Goal: Submit feedback/report problem

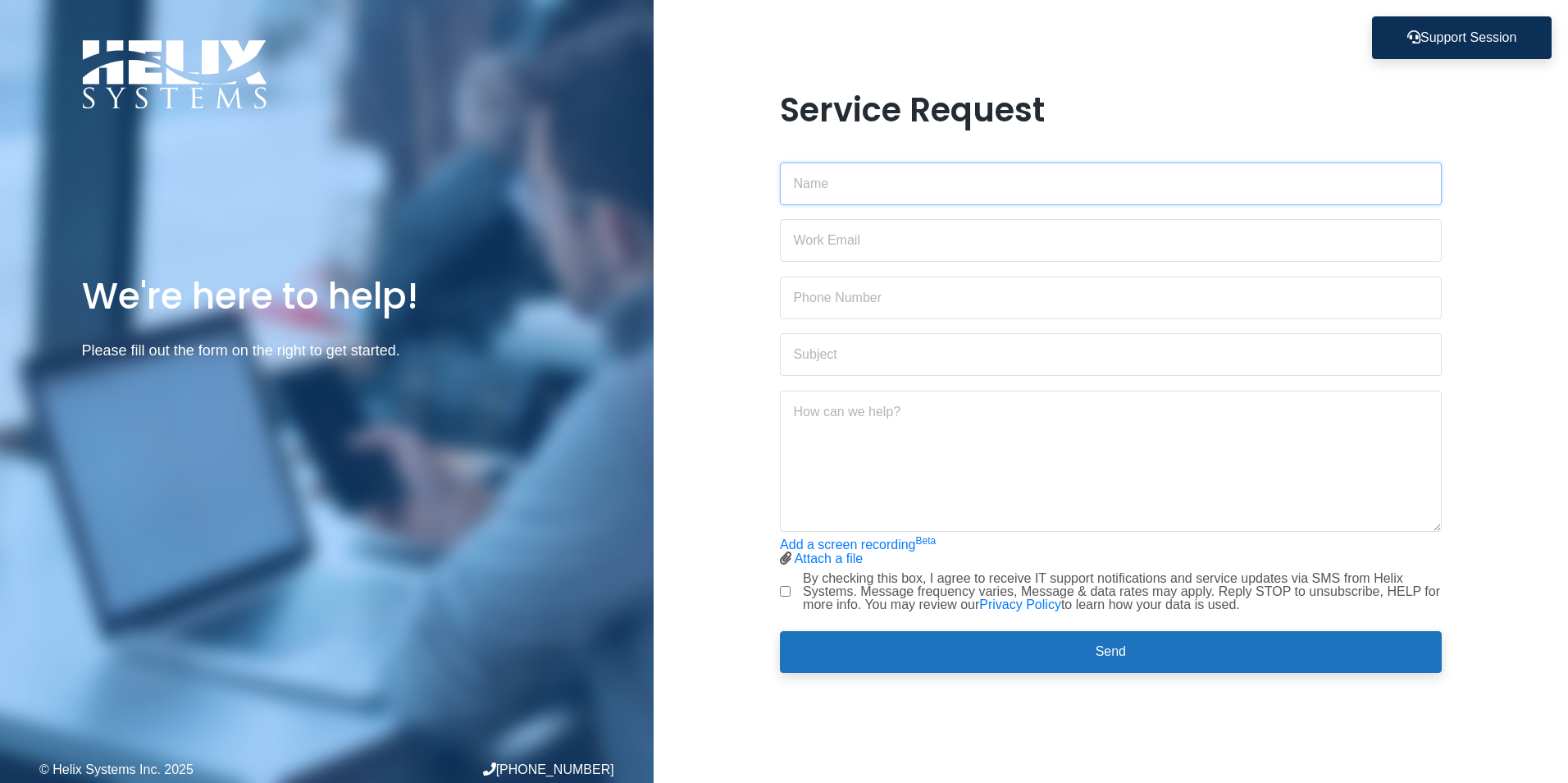
click at [909, 183] on input "text" at bounding box center [1110, 184] width 661 height 43
type input "[PERSON_NAME]"
type input "[PERSON_NAME][EMAIL_ADDRESS][PERSON_NAME][DOMAIN_NAME]"
type input "[PHONE_NUMBER]"
type input "Pop up"
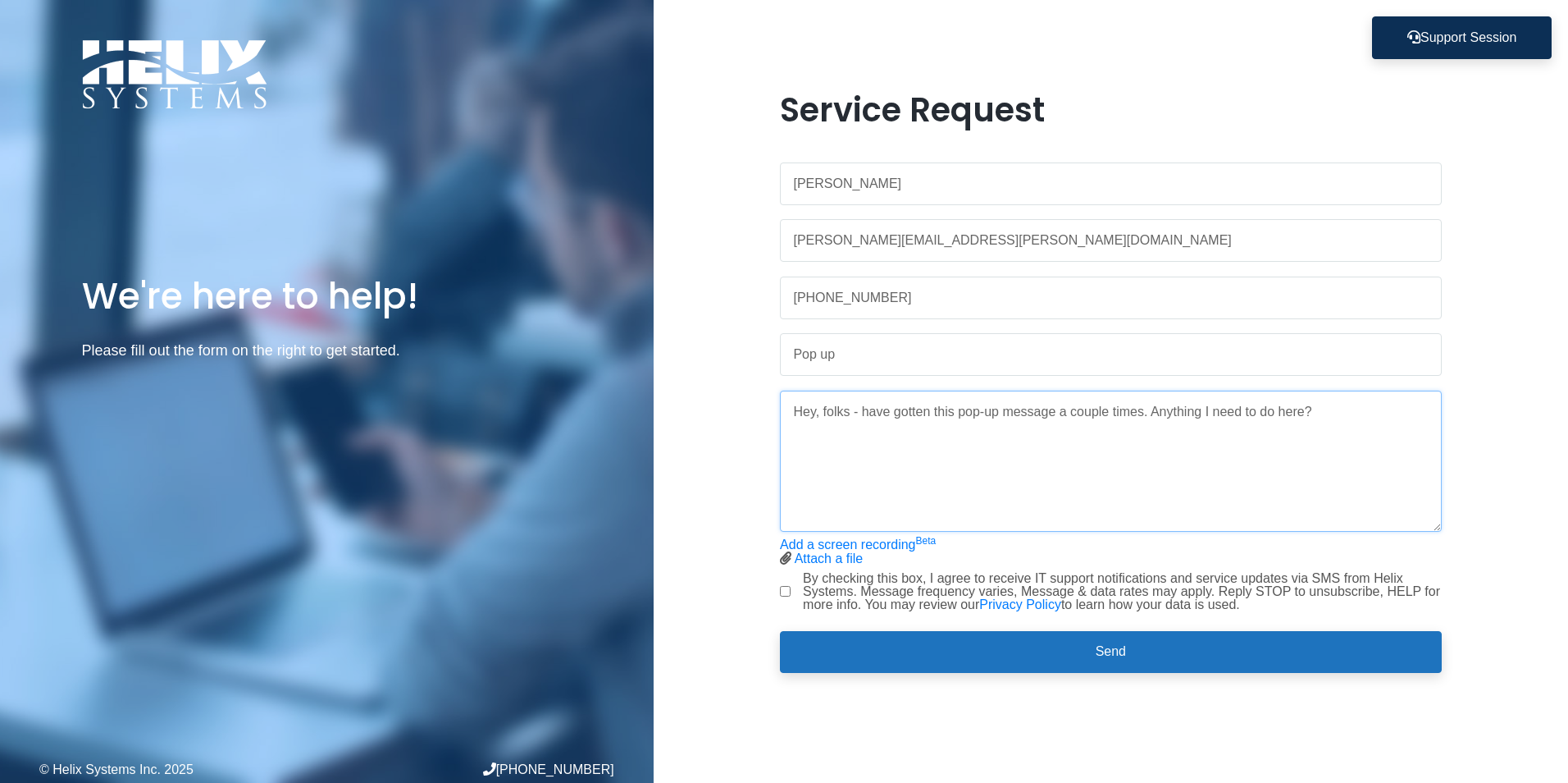
paste textarea
type textarea "Hey, folks - have gotten this pop-up message a couple times. Anything I need to…"
click at [823, 352] on input "Pop up" at bounding box center [1110, 354] width 661 height 43
type input "Pop-up"
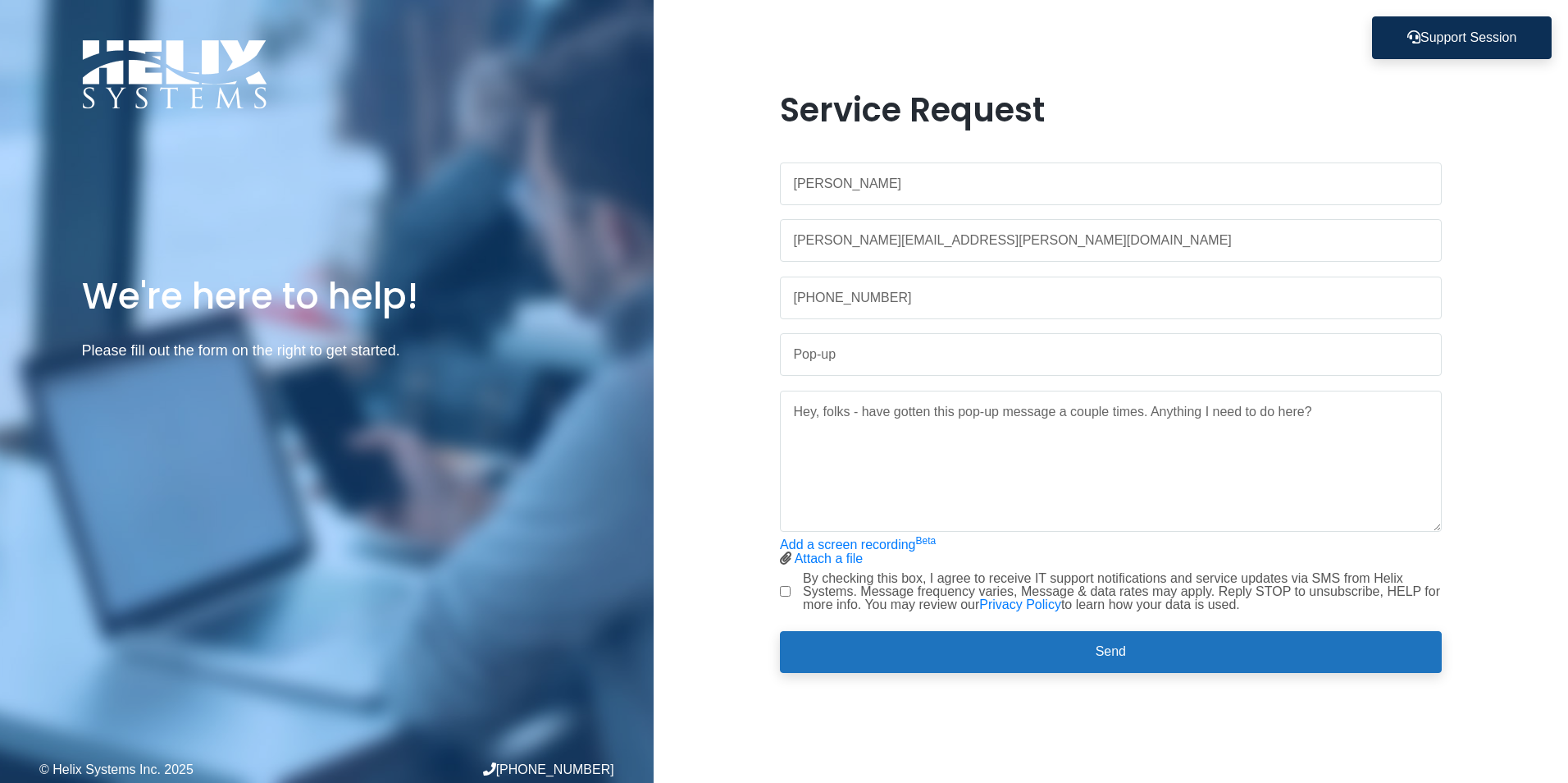
drag, startPoint x: 644, startPoint y: 690, endPoint x: 658, endPoint y: 668, distance: 26.1
click at [644, 689] on div "We're here to help! Please fill out the form on the right to get started. © Hel…" at bounding box center [326, 392] width 653 height 783
